Goal: Information Seeking & Learning: Understand process/instructions

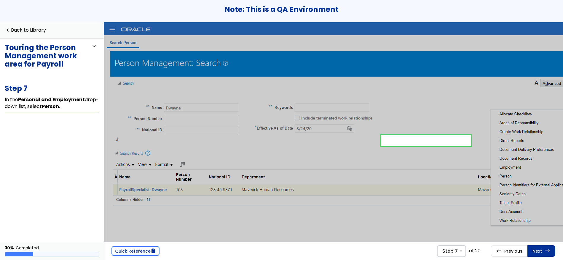
scroll to position [36, 110]
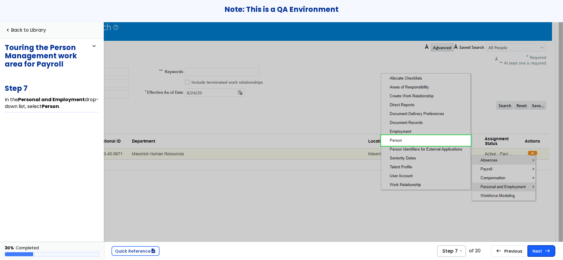
click at [537, 253] on link "Next east Step 8 Select Contacts ." at bounding box center [541, 251] width 28 height 11
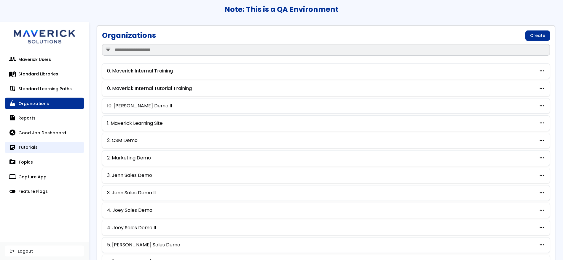
click at [43, 145] on link "sticky_note_2 Tutorials" at bounding box center [44, 148] width 79 height 12
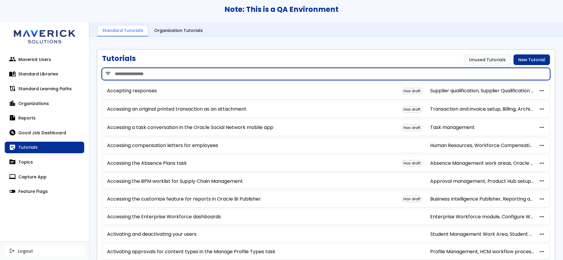
click at [181, 75] on input "search" at bounding box center [326, 74] width 448 height 12
type input "*"
type input "**********"
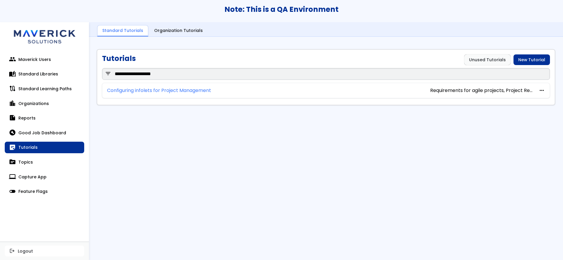
click at [199, 89] on link "Configuring infolets for Project Management" at bounding box center [159, 90] width 104 height 5
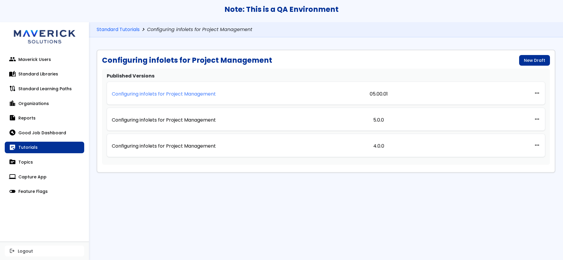
click at [193, 93] on p "Configuring infolets for Project Management" at bounding box center [164, 94] width 104 height 5
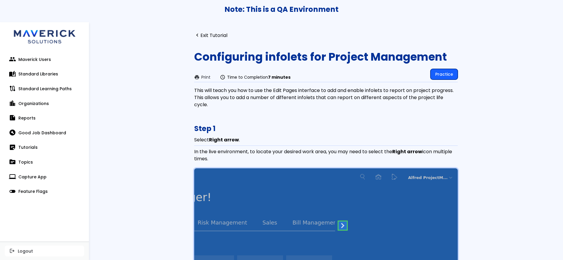
click at [437, 76] on link "Practice" at bounding box center [443, 74] width 27 height 11
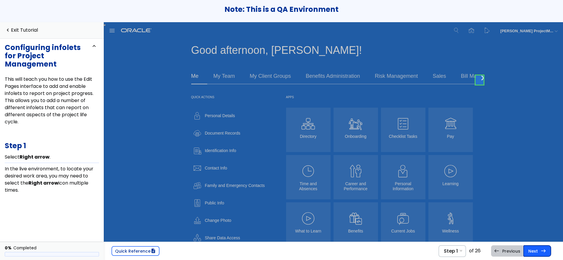
click at [546, 250] on link "Next east Step 2 Select Configuration ." at bounding box center [537, 251] width 28 height 11
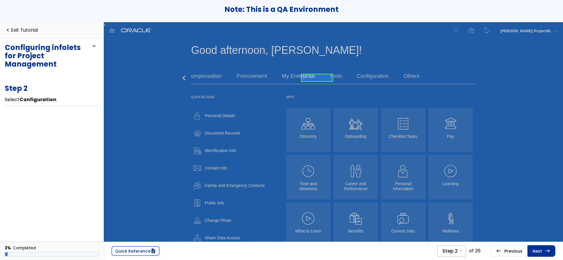
click at [546, 250] on span "east" at bounding box center [547, 251] width 5 height 5
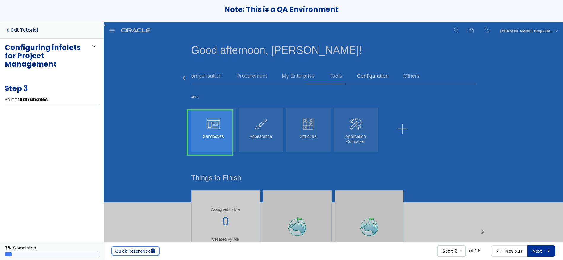
click at [24, 30] on link "navigate_before Exit Tutorial" at bounding box center [21, 31] width 33 height 6
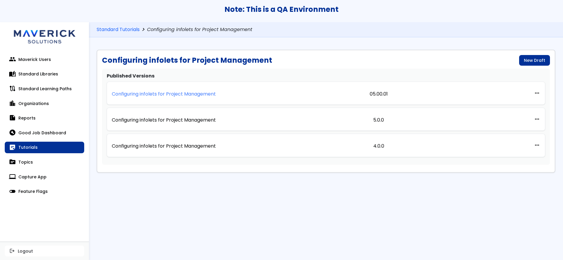
click at [197, 90] on link "Configuring infolets for Project Management" at bounding box center [164, 93] width 104 height 13
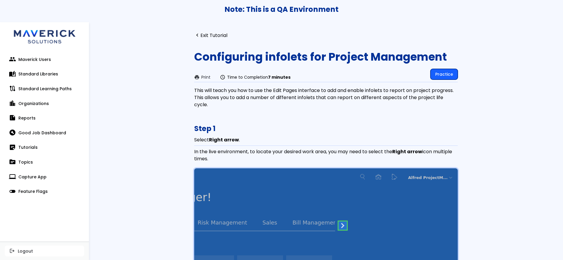
click at [442, 75] on link "Practice" at bounding box center [443, 74] width 27 height 11
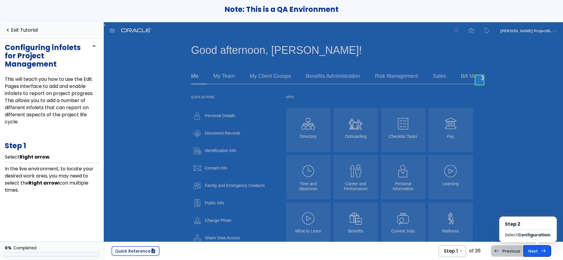
click at [537, 251] on link "Next east Step 2 Select Configuration ." at bounding box center [537, 251] width 28 height 11
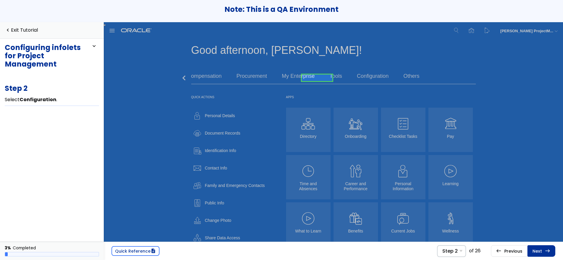
click at [537, 251] on link "Next east Step 3 Select Sandboxes ." at bounding box center [541, 251] width 28 height 11
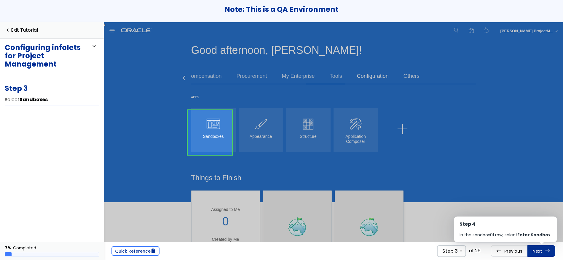
scroll to position [7, 0]
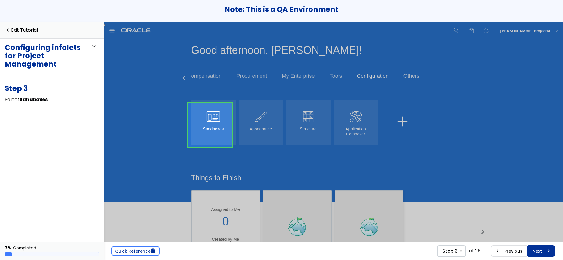
click at [537, 251] on link "Next east Step 4 In the sandbox01 row, select Enter Sandbox ." at bounding box center [541, 251] width 28 height 11
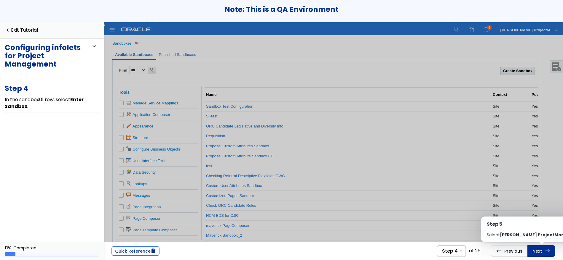
scroll to position [117, 0]
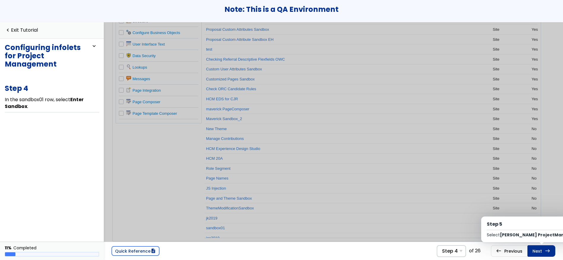
click at [537, 251] on link "Next east Step 5 Select [PERSON_NAME] ProjectManager ." at bounding box center [541, 251] width 28 height 11
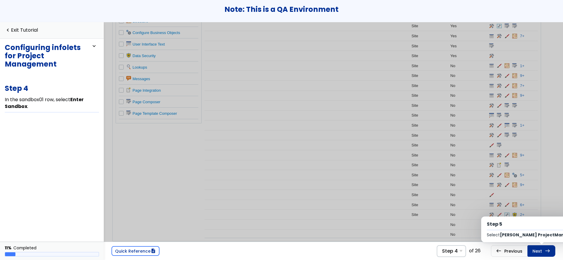
scroll to position [1, 0]
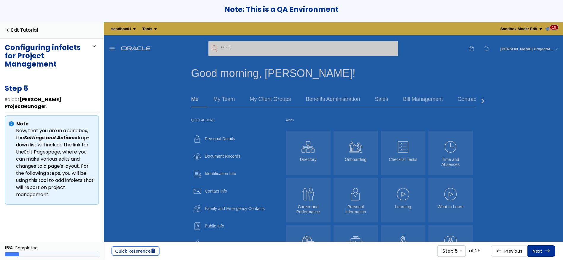
click at [537, 251] on link "Next east Step 6 Select Edit Pages ." at bounding box center [541, 251] width 28 height 11
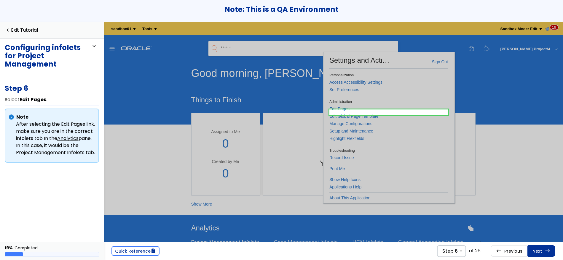
click at [537, 251] on link "Next east Step 7 Select Infolet Repository ." at bounding box center [541, 251] width 28 height 11
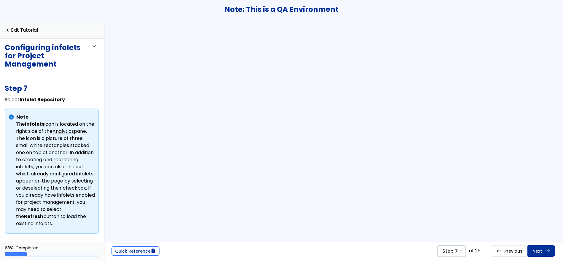
click at [537, 251] on link "Next east Step 8 Select Create Infolet ." at bounding box center [541, 251] width 28 height 11
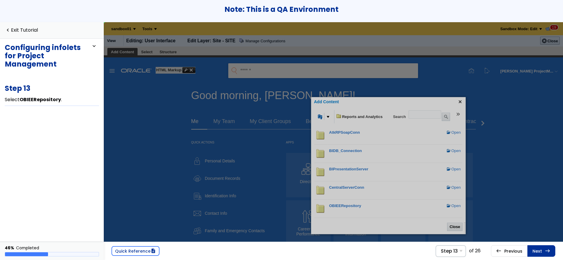
click at [523, 125] on div at bounding box center [388, 165] width 569 height 287
click at [495, 167] on div at bounding box center [388, 165] width 569 height 287
click at [23, 25] on div "navigate_before Exit Tutorial" at bounding box center [52, 30] width 104 height 17
click at [21, 28] on link "navigate_before Exit Tutorial" at bounding box center [21, 31] width 33 height 6
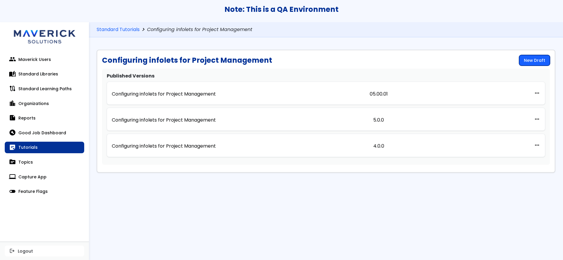
click at [541, 60] on link "New Draft" at bounding box center [534, 60] width 31 height 11
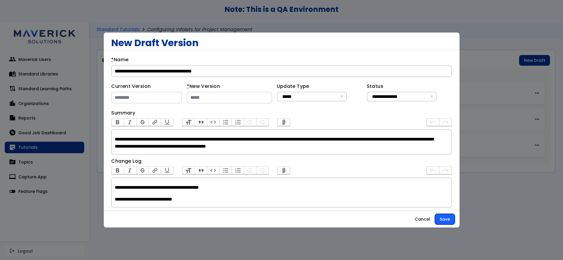
click at [445, 218] on button "Save" at bounding box center [445, 219] width 20 height 11
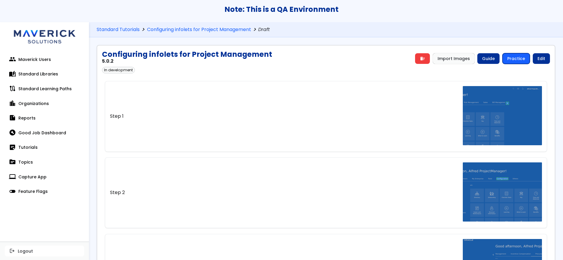
click at [515, 57] on link "Practice" at bounding box center [515, 58] width 27 height 11
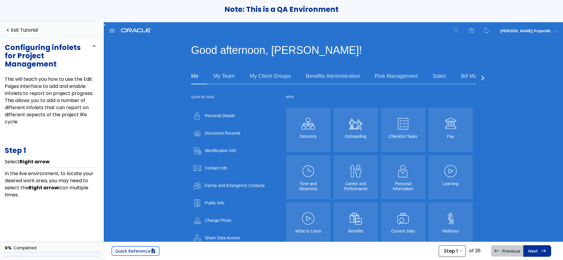
click at [456, 249] on span "Step 1" at bounding box center [451, 252] width 14 height 6
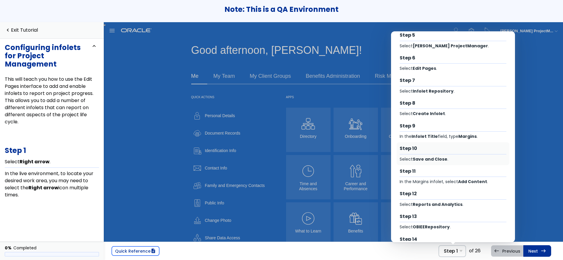
scroll to position [104, 0]
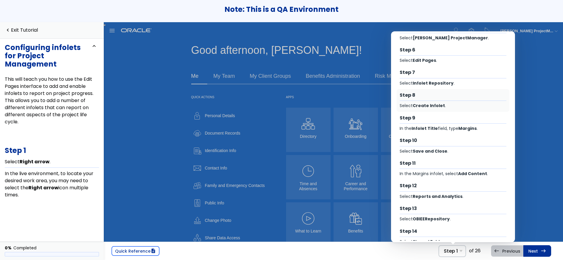
click at [443, 108] on div "Select Create Infolet ." at bounding box center [452, 106] width 107 height 6
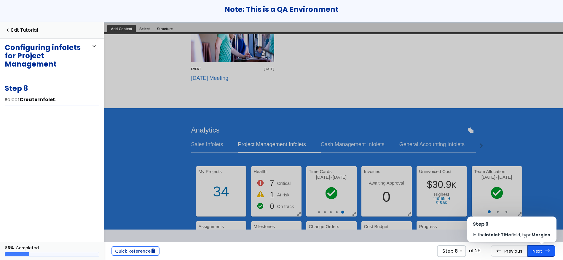
scroll to position [491, 0]
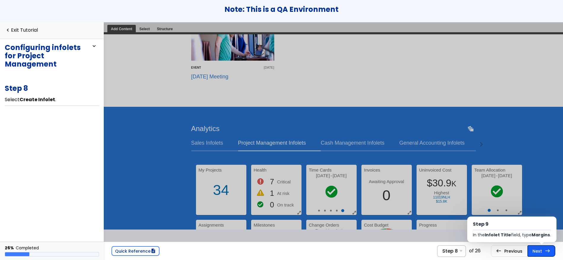
click at [545, 254] on link "Next east Step 9 In the Infolet Title field, type Margins ." at bounding box center [541, 251] width 28 height 11
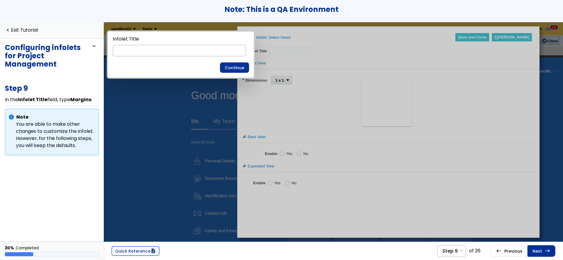
click at [545, 254] on link "Next east Step 10 Select Save and Close ." at bounding box center [541, 251] width 28 height 11
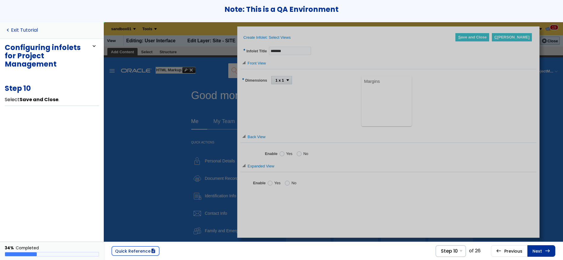
click at [27, 29] on link "navigate_before Exit Tutorial" at bounding box center [21, 31] width 33 height 6
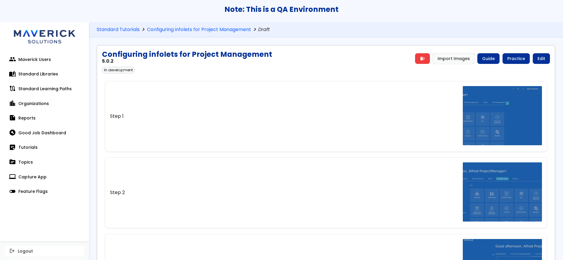
click at [466, 14] on div "Note: This is a QA Environment" at bounding box center [281, 11] width 563 height 22
click at [473, 29] on div "Standard Tutorials chevron_right Configuring infolets for Project Management ch…" at bounding box center [326, 32] width 458 height 10
